Goal: Information Seeking & Learning: Learn about a topic

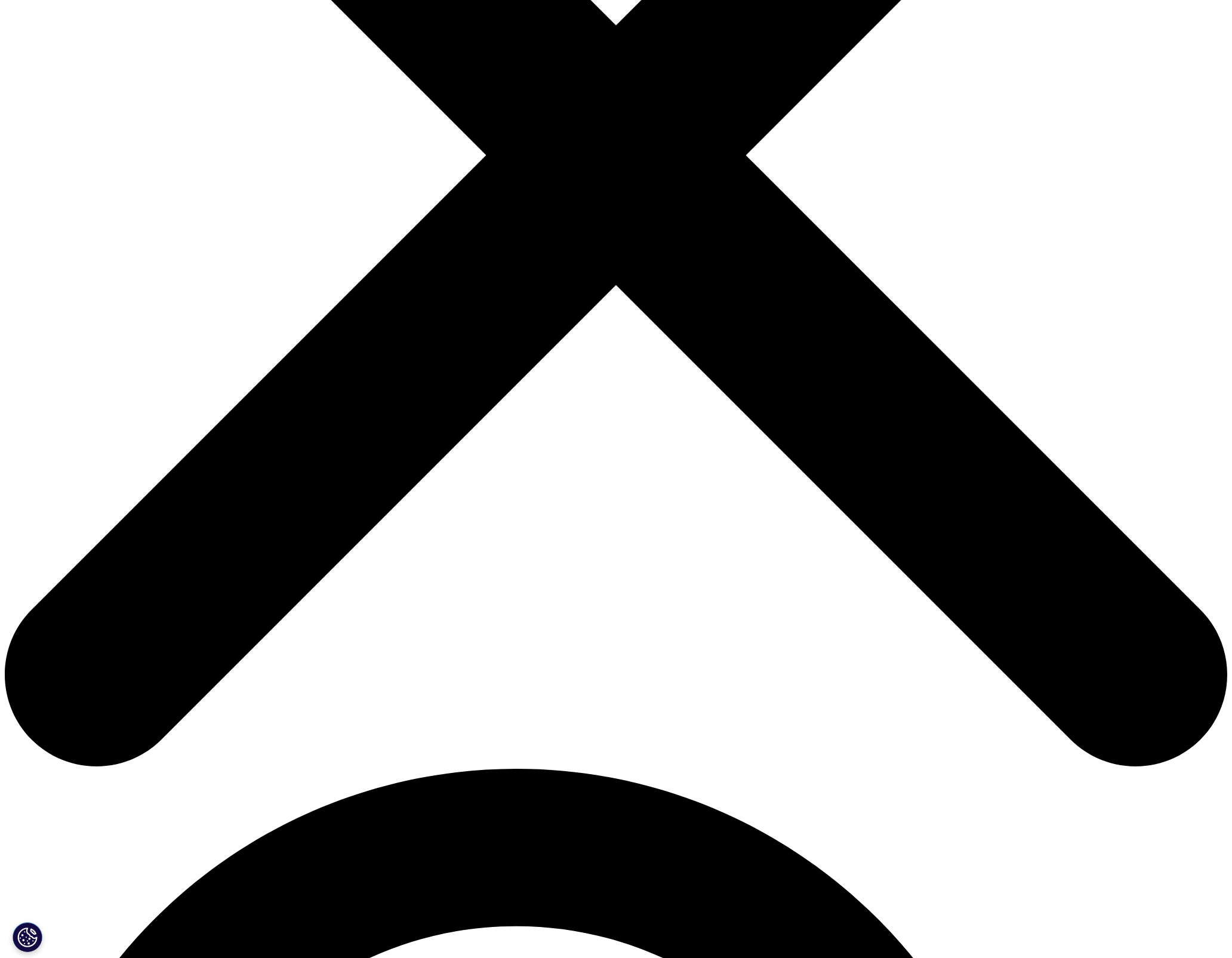
scroll to position [492, 0]
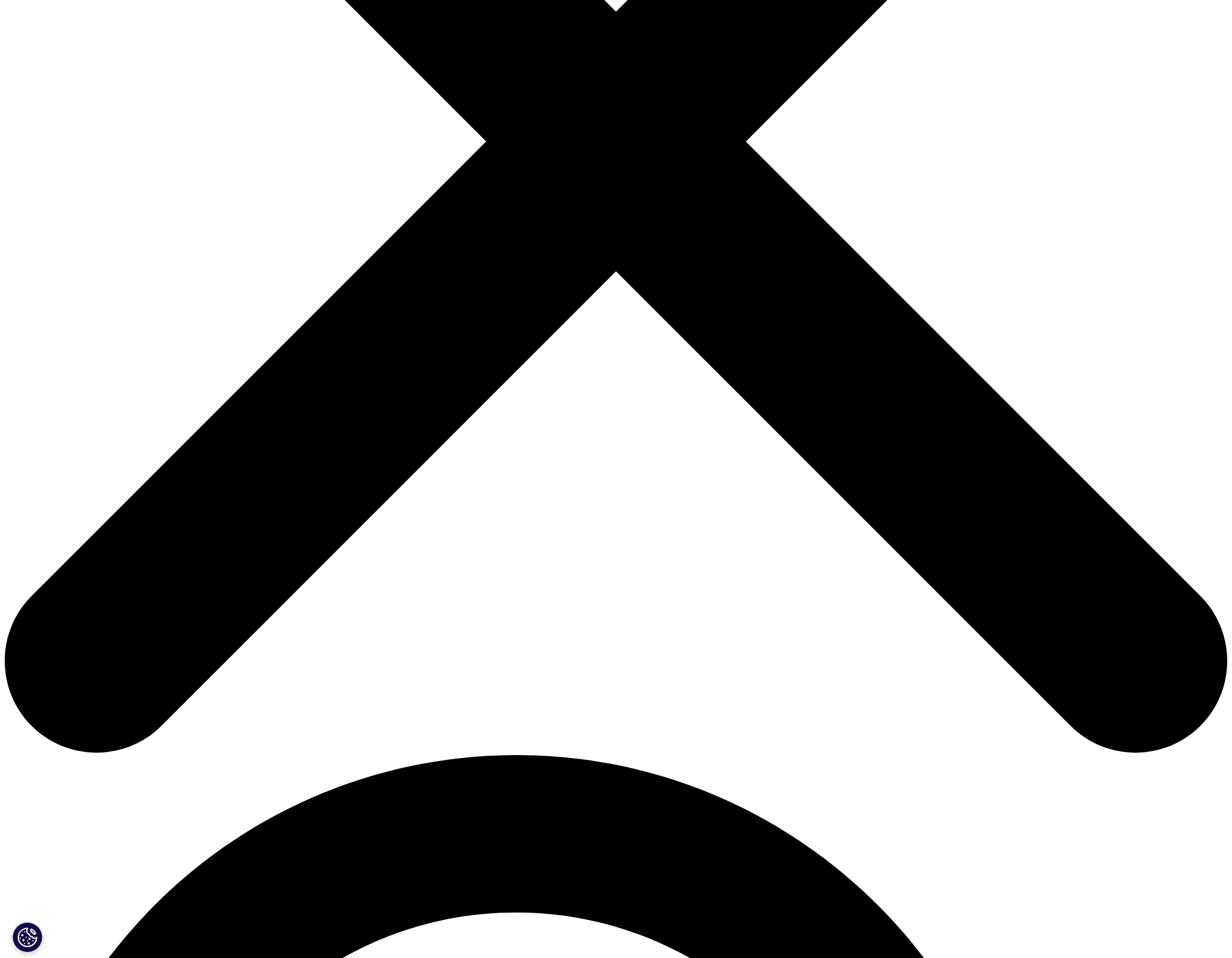
scroll to position [518, 0]
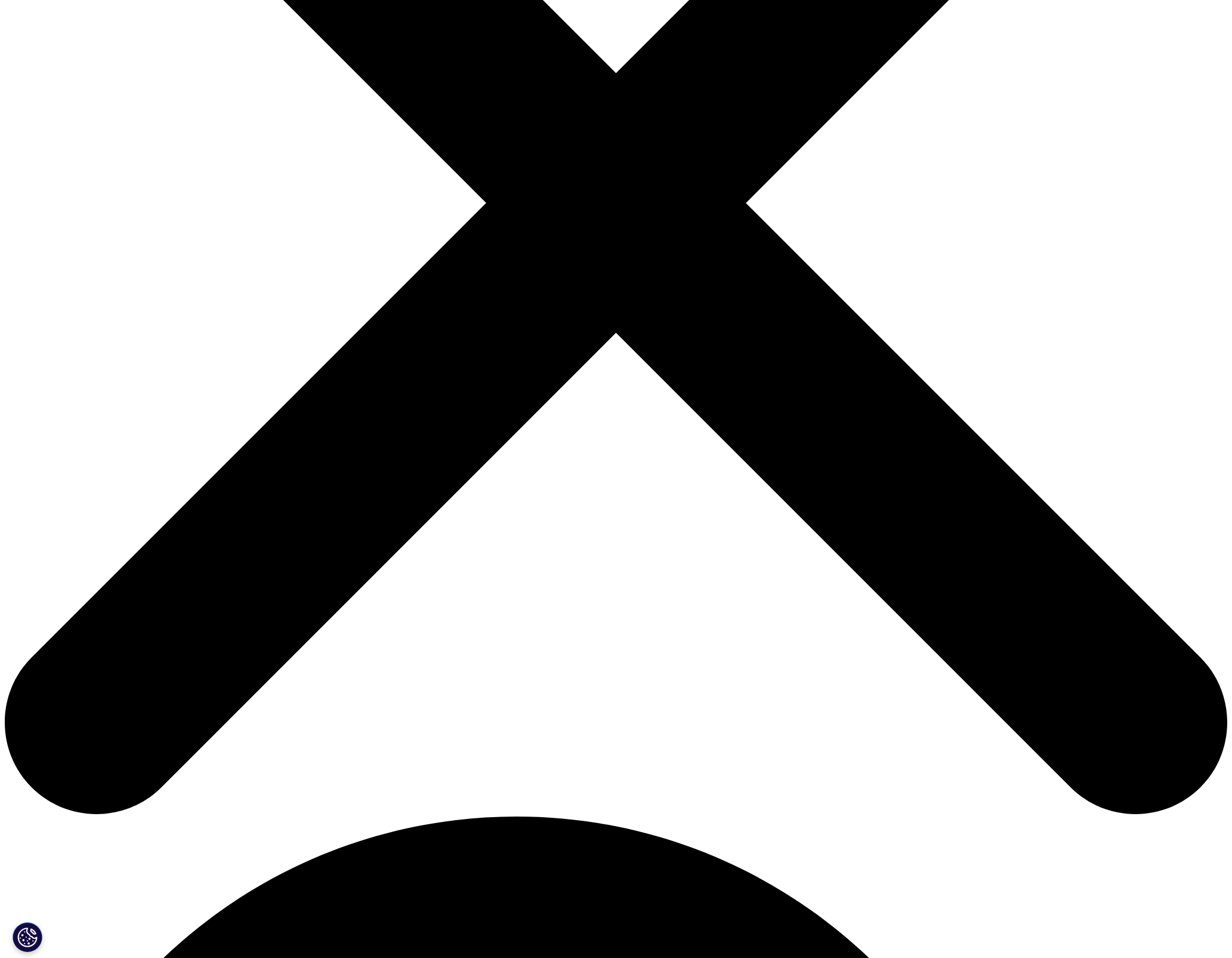
scroll to position [421, 0]
